Goal: Transaction & Acquisition: Obtain resource

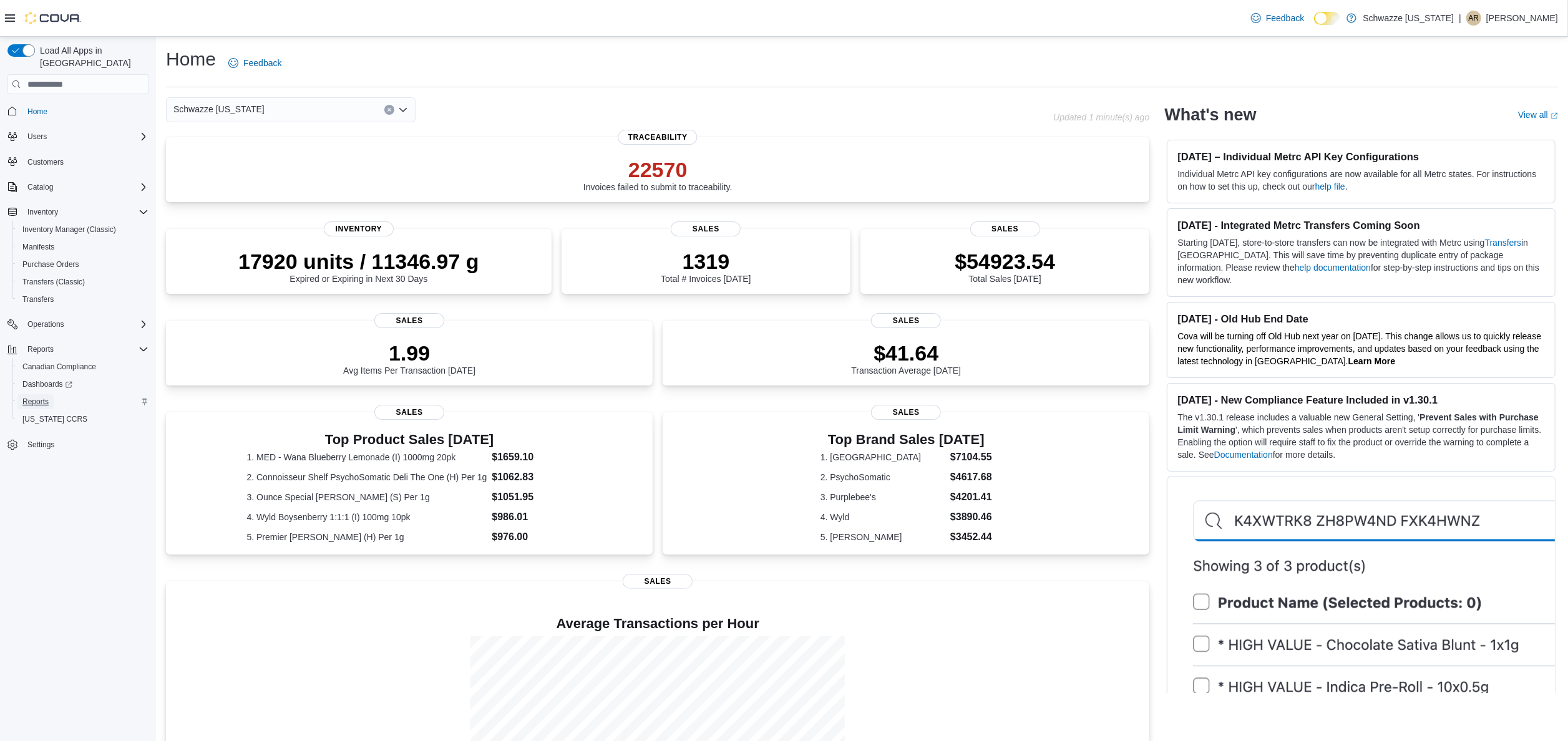
click at [39, 397] on span "Reports" at bounding box center [35, 402] width 26 height 10
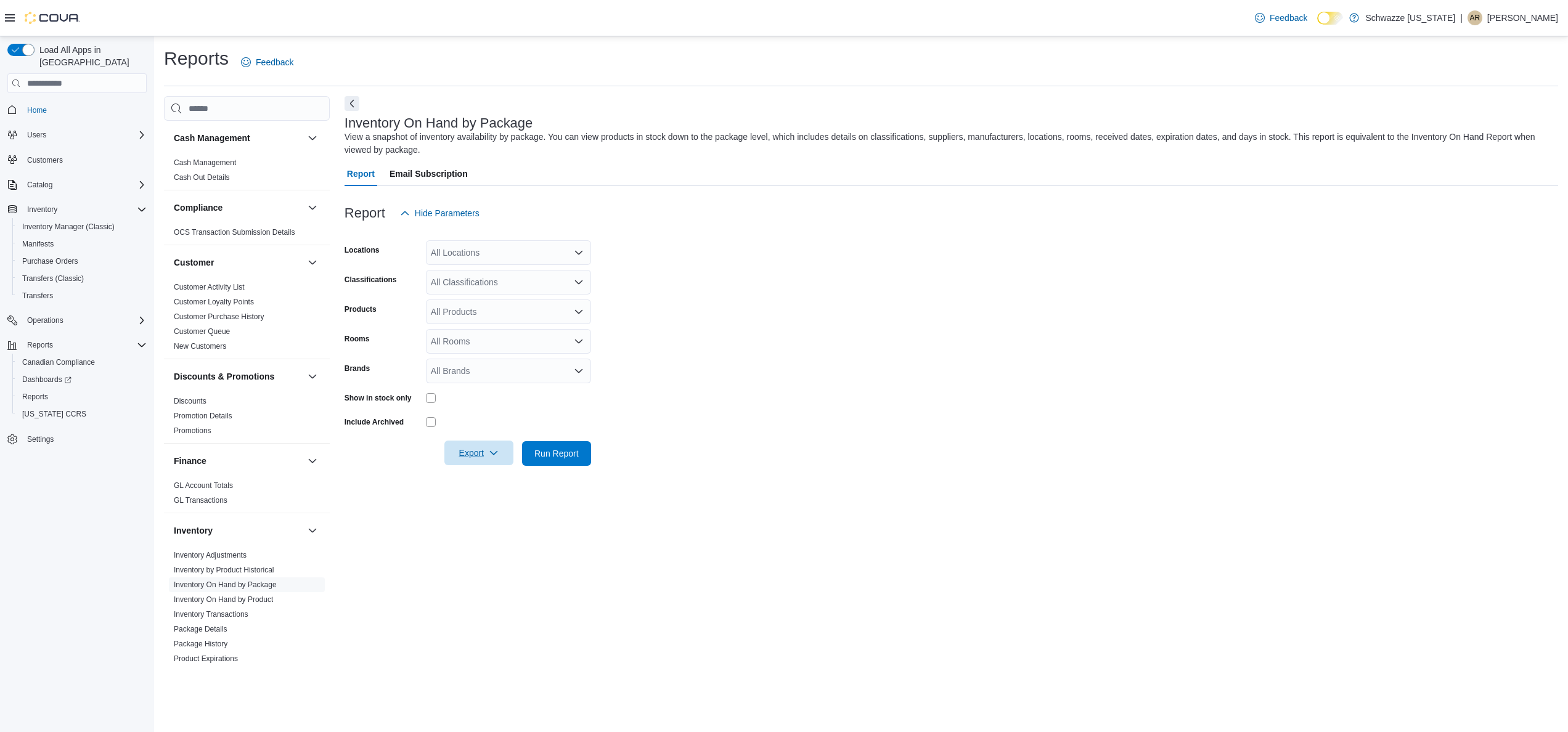
click at [476, 459] on span "Export" at bounding box center [479, 453] width 54 height 25
click at [494, 474] on span "Export to Excel" at bounding box center [481, 478] width 56 height 10
click at [757, 301] on form "Locations All Locations Classifications All Classifications Products All Produc…" at bounding box center [951, 345] width 1214 height 240
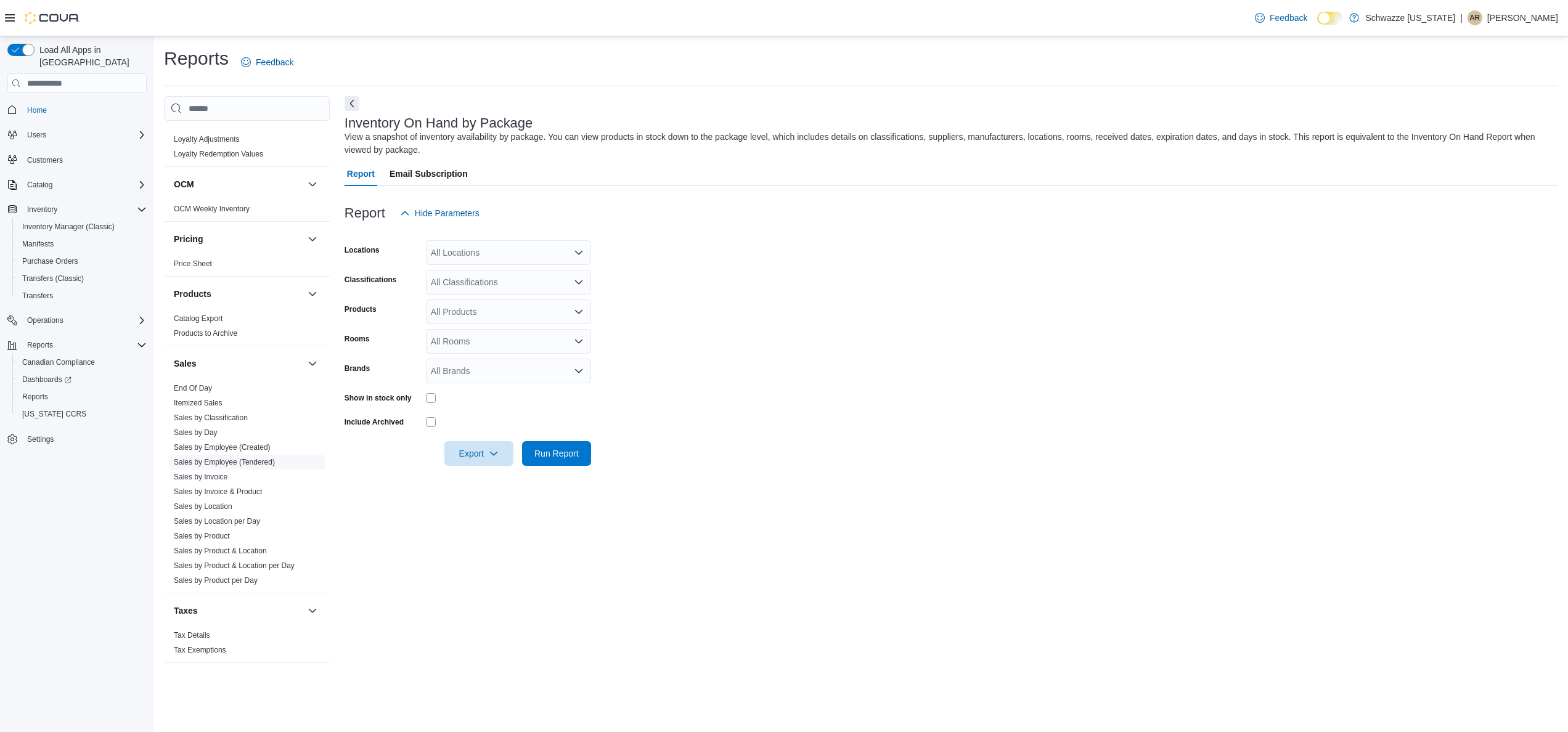
scroll to position [626, 0]
click at [225, 546] on link "Sales by Product & Location" at bounding box center [220, 545] width 94 height 9
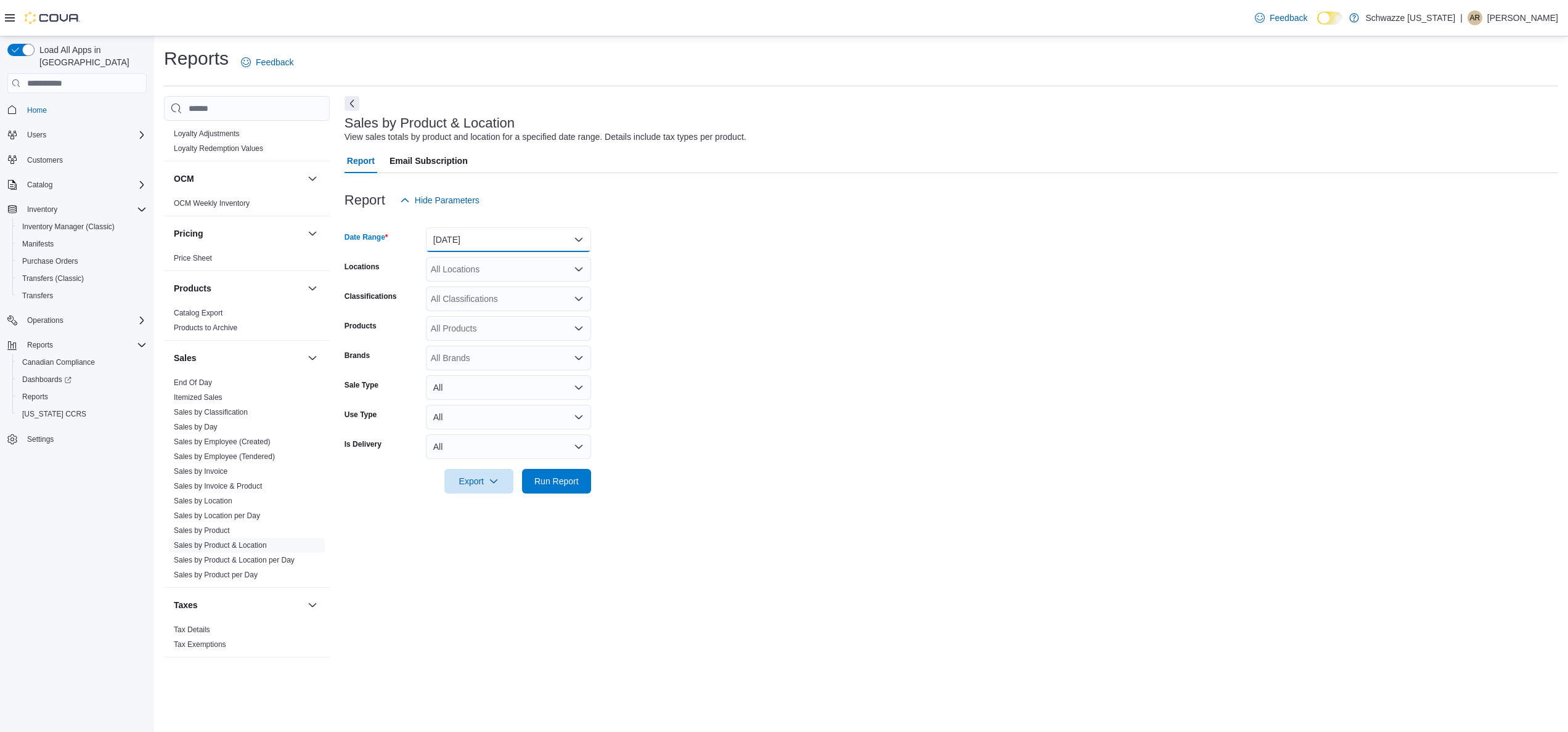
click at [553, 237] on button "Yesterday" at bounding box center [508, 240] width 165 height 25
click at [524, 340] on span "Last 7 Days" at bounding box center [516, 338] width 141 height 14
click at [557, 237] on button "Last 7 Days" at bounding box center [508, 240] width 165 height 25
click at [557, 363] on span "Last 7 Days (excluding today)" at bounding box center [516, 363] width 141 height 14
click at [693, 321] on form "Date Range Last 7 Days (excluding today) Locations All Locations Classification…" at bounding box center [951, 353] width 1214 height 281
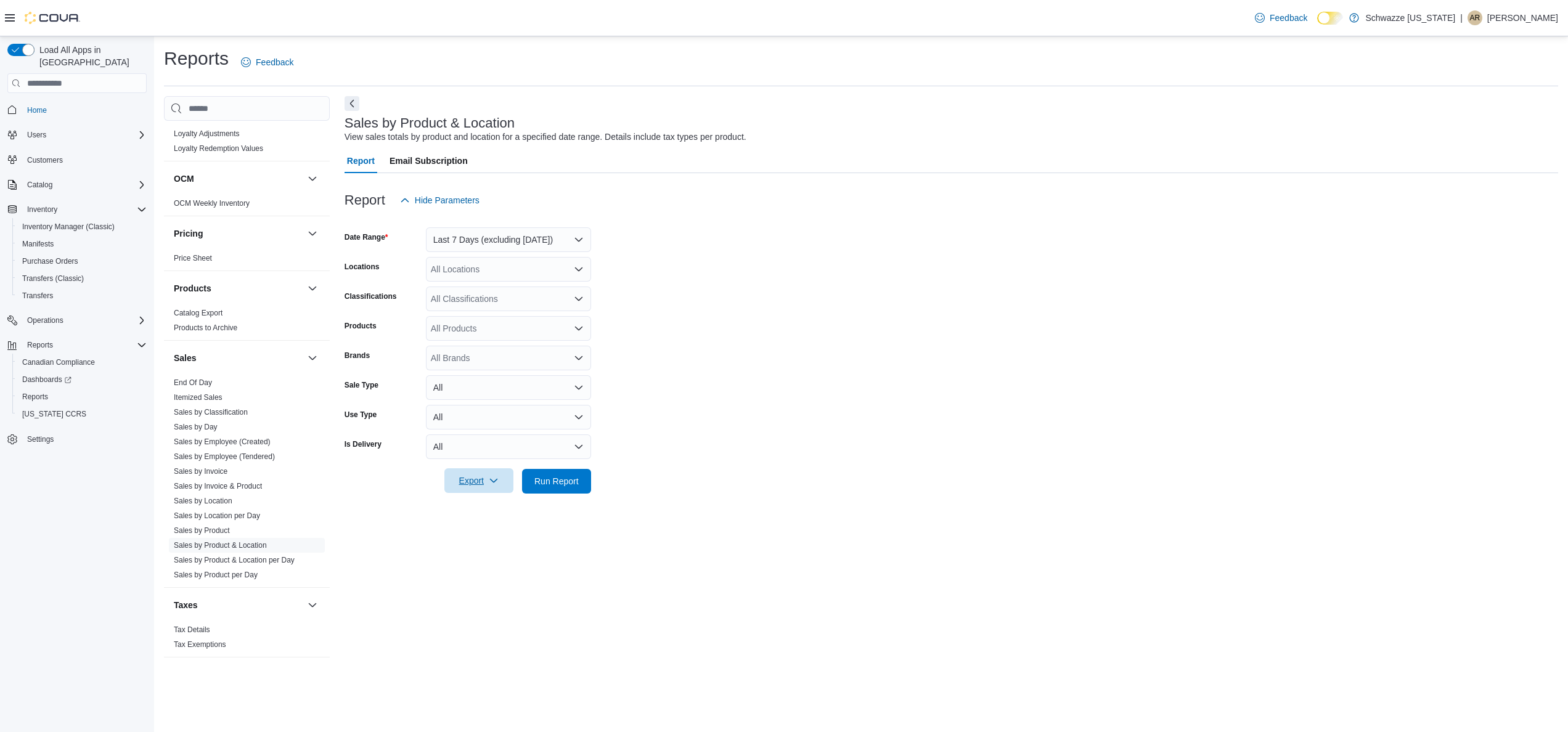
click at [479, 488] on span "Export" at bounding box center [479, 481] width 54 height 25
click at [495, 510] on span "Export to Excel" at bounding box center [481, 506] width 56 height 10
click at [757, 358] on form "Date Range Last 7 Days (excluding today) Locations All Locations Classification…" at bounding box center [951, 353] width 1214 height 281
click at [539, 239] on button "Last 7 Days (excluding today)" at bounding box center [508, 240] width 165 height 25
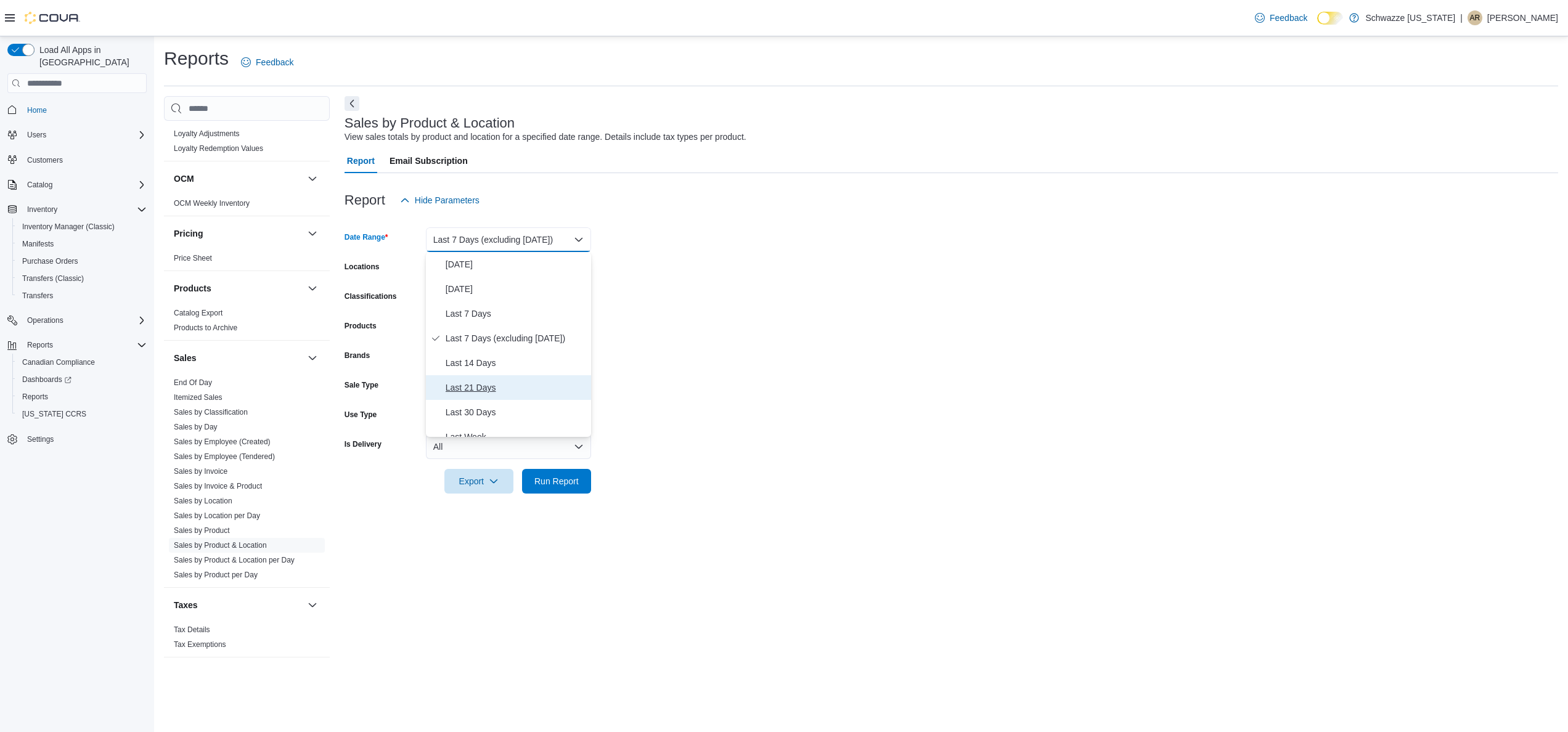
click at [535, 398] on button "Last 21 Days" at bounding box center [508, 388] width 165 height 25
click at [543, 243] on button "Last 21 Days" at bounding box center [508, 240] width 165 height 25
click at [532, 433] on span "Last 30 Days" at bounding box center [516, 437] width 141 height 14
click at [757, 334] on form "Date Range Last 30 Days Locations All Locations Classifications All Classificat…" at bounding box center [951, 353] width 1214 height 281
click at [467, 484] on span "Export" at bounding box center [479, 481] width 54 height 25
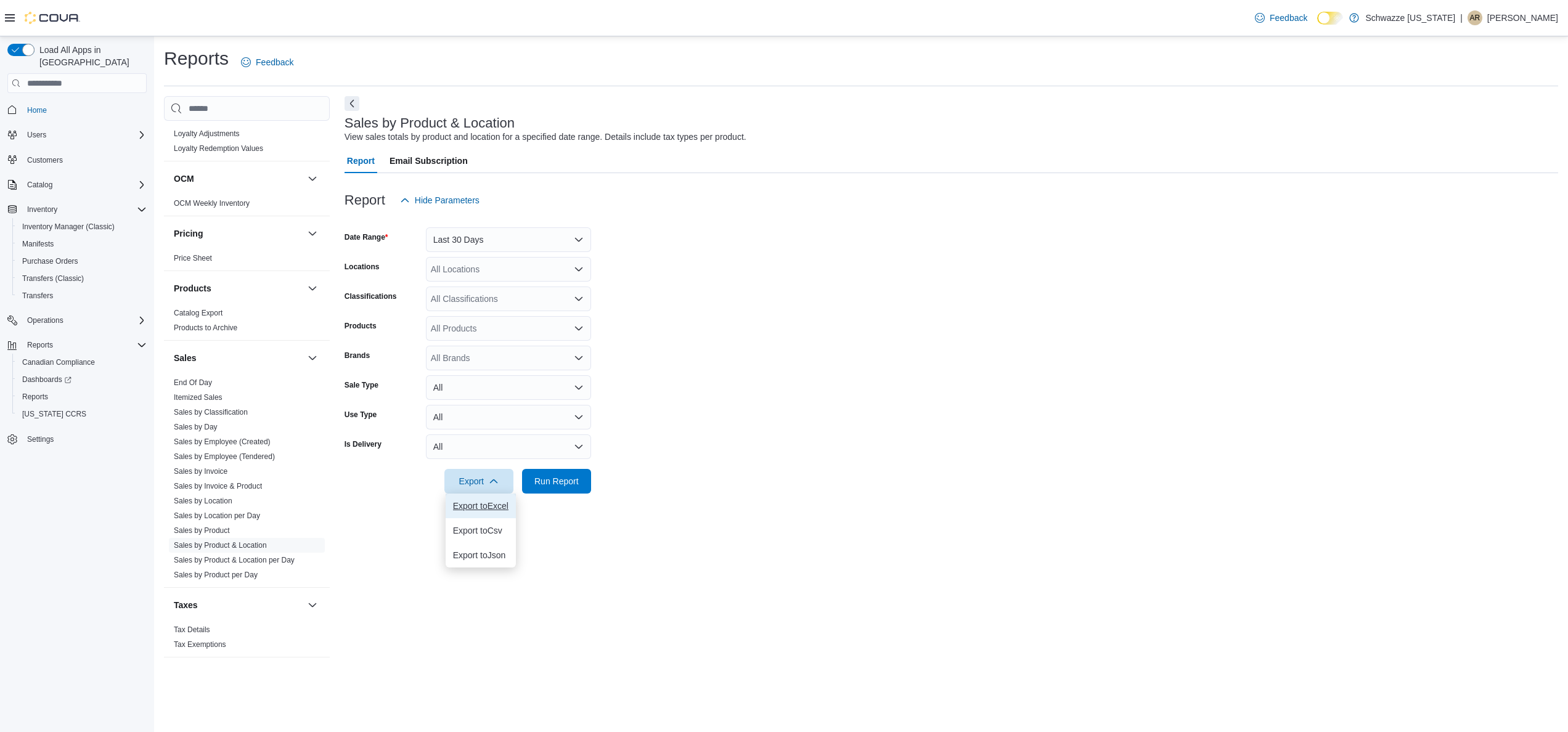
click at [496, 501] on button "Export to Excel" at bounding box center [480, 506] width 70 height 25
drag, startPoint x: 1482, startPoint y: 3, endPoint x: 942, endPoint y: 479, distance: 719.8
click at [757, 479] on form "Date Range Last 30 Days Locations All Locations Classifications All Classificat…" at bounding box center [951, 353] width 1214 height 281
click at [745, 229] on form "Date Range Last 30 Days Locations All Locations Classifications All Classificat…" at bounding box center [951, 353] width 1214 height 281
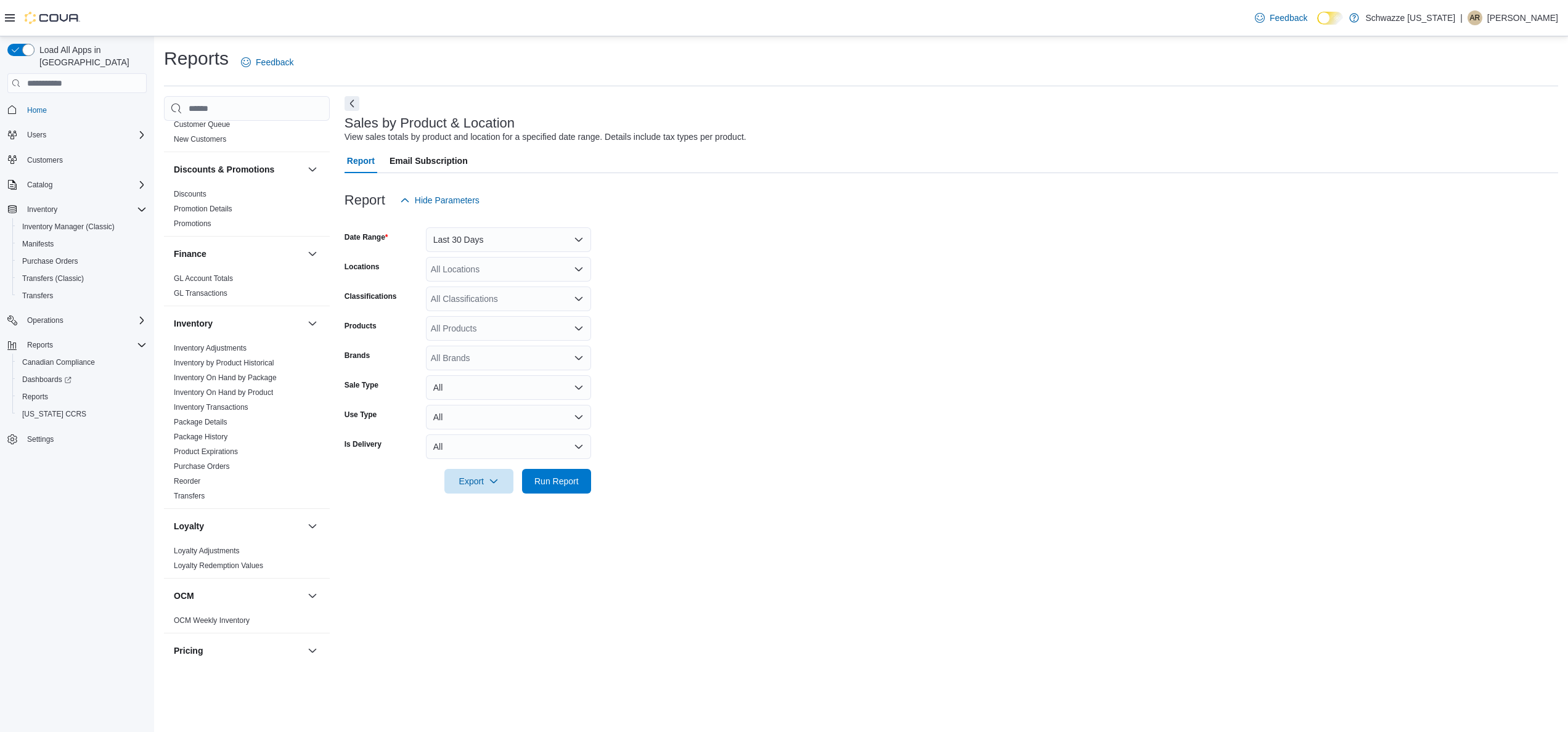
scroll to position [196, 0]
click at [203, 201] on span "Discounts" at bounding box center [190, 205] width 33 height 10
click at [190, 204] on link "Discounts" at bounding box center [190, 204] width 33 height 9
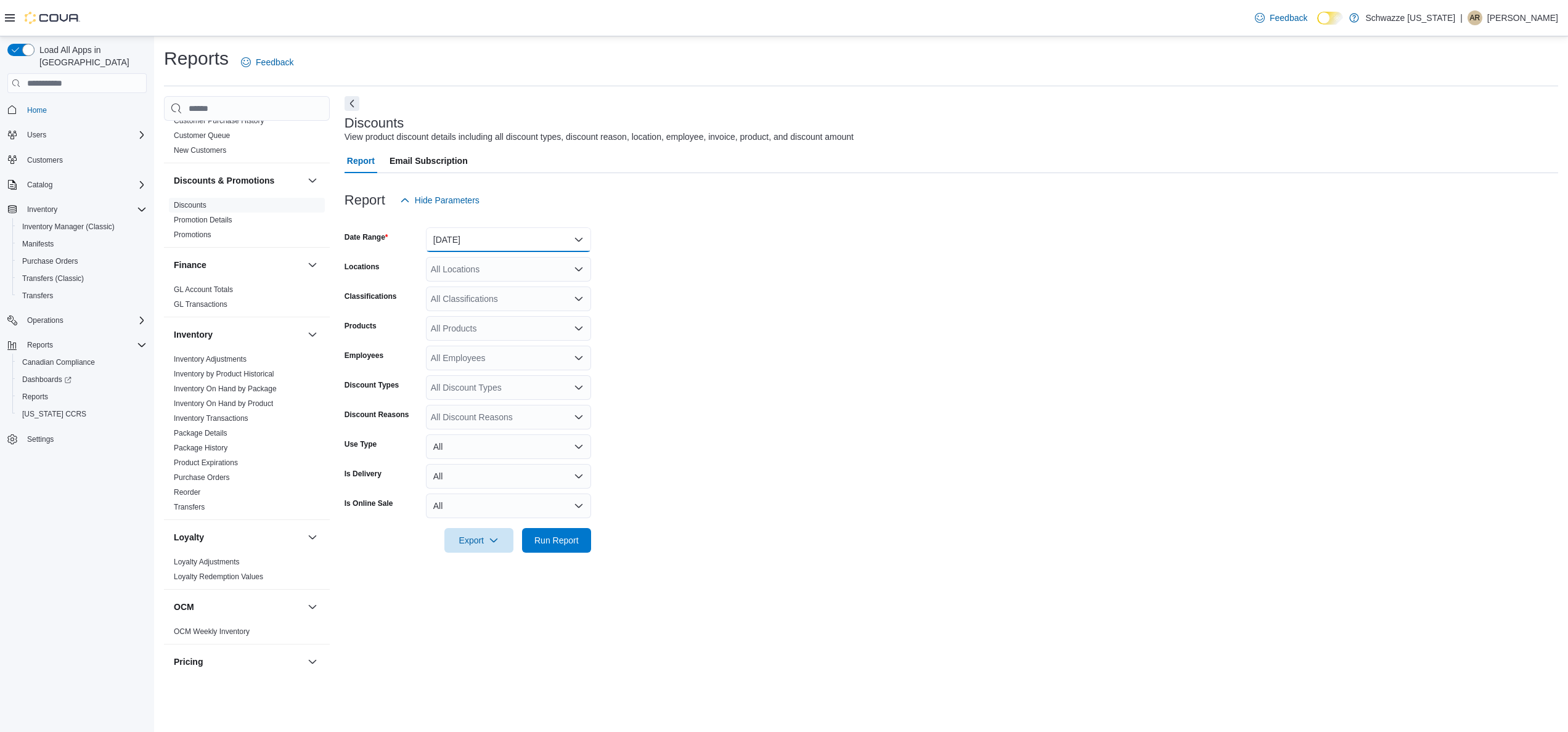
click at [540, 240] on button "Yesterday" at bounding box center [508, 240] width 165 height 25
click at [526, 360] on span "Last 7 Days (excluding today)" at bounding box center [516, 363] width 141 height 14
click at [757, 251] on form "Date Range Last 7 Days (excluding today) Locations All Locations Classification…" at bounding box center [951, 383] width 1214 height 340
click at [489, 540] on icon "button" at bounding box center [494, 540] width 10 height 10
click at [491, 563] on span "Export to Excel" at bounding box center [481, 565] width 56 height 10
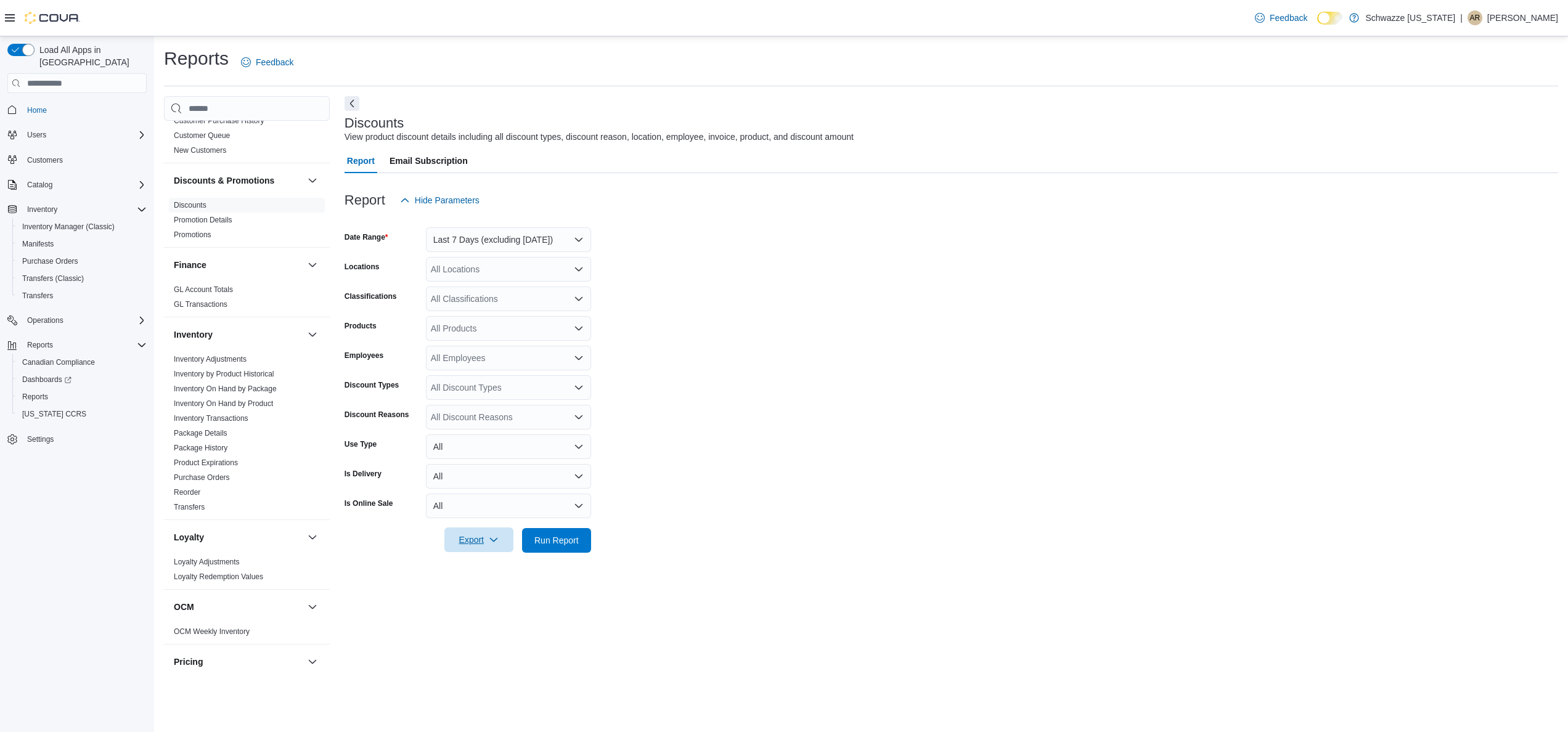
click at [757, 18] on p "Austin Ronningen" at bounding box center [1523, 17] width 71 height 14
click at [757, 139] on ul "Change Password Help Cova Learning Sign Out" at bounding box center [1497, 84] width 123 height 109
click at [757, 133] on button "Sign Out" at bounding box center [1497, 124] width 114 height 19
